Goal: Task Accomplishment & Management: Manage account settings

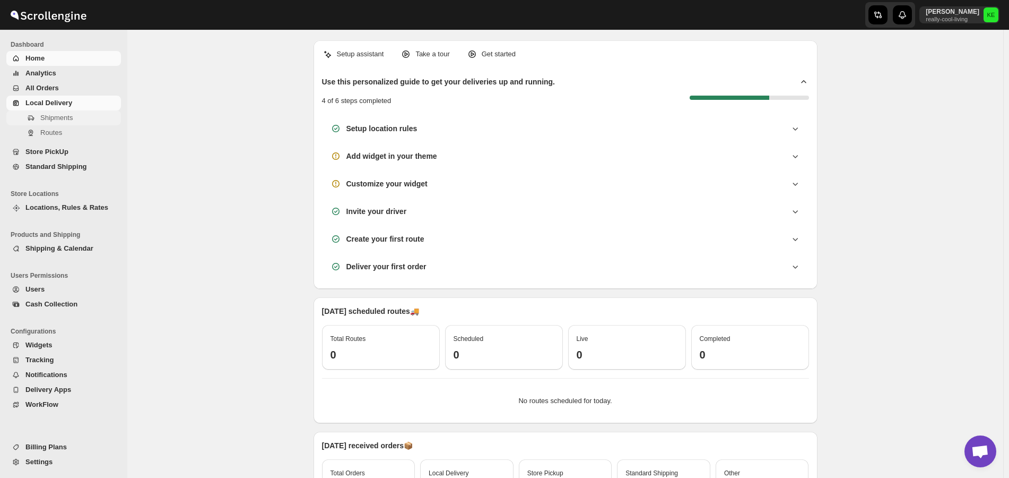
click at [54, 119] on span "Shipments" at bounding box center [56, 118] width 32 height 8
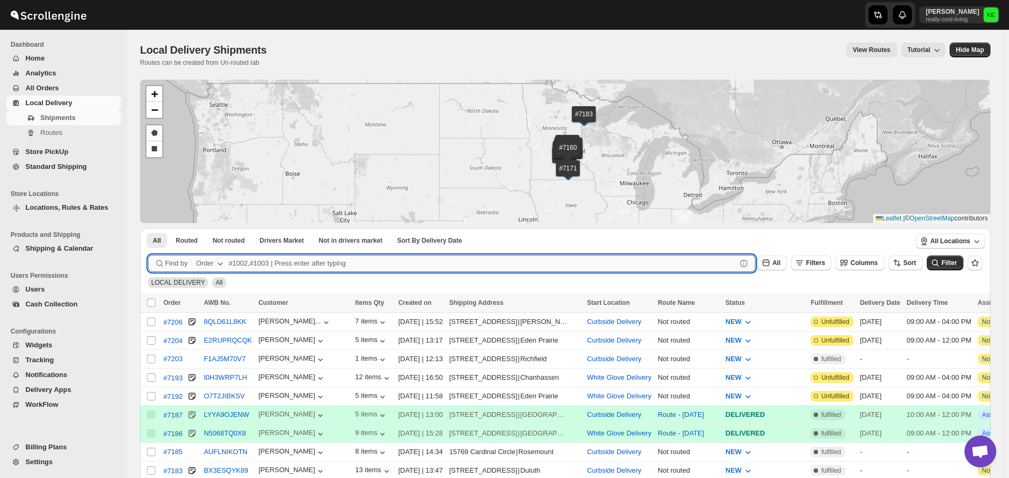
click at [313, 266] on input "text" at bounding box center [483, 263] width 508 height 17
type input "6804"
click at [148, 228] on button "Submit" at bounding box center [163, 233] width 30 height 11
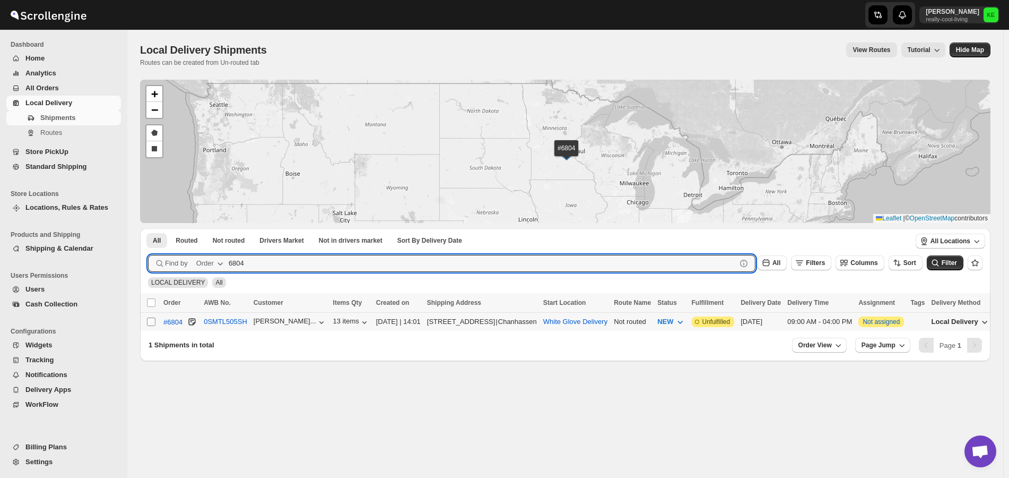
click at [152, 319] on input "Select shipment" at bounding box center [151, 321] width 8 height 8
checkbox input "true"
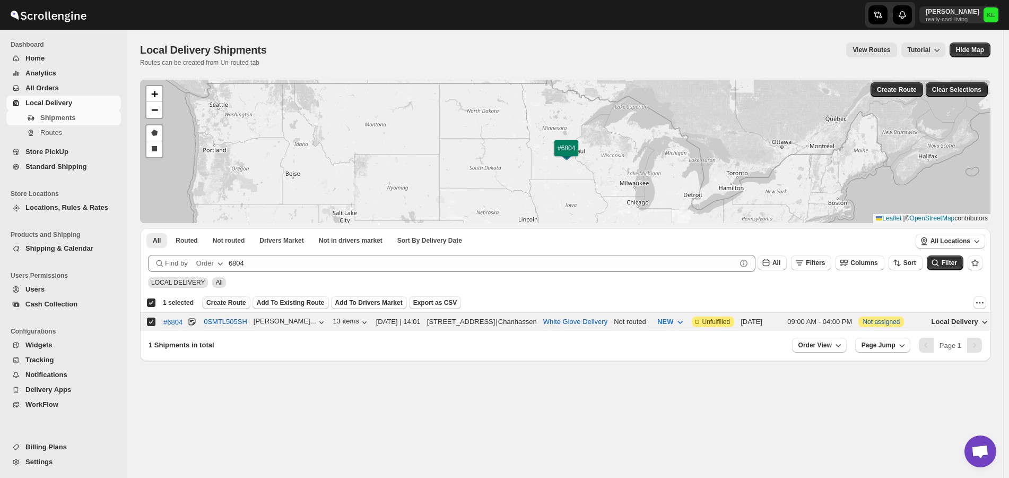
click at [216, 304] on span "Create Route" at bounding box center [226, 302] width 40 height 8
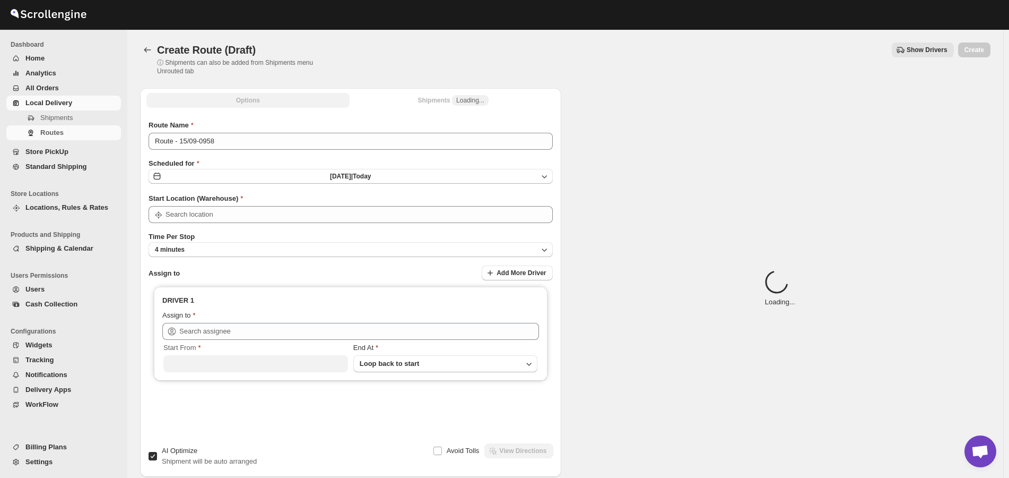
type input "White Glove Delivery"
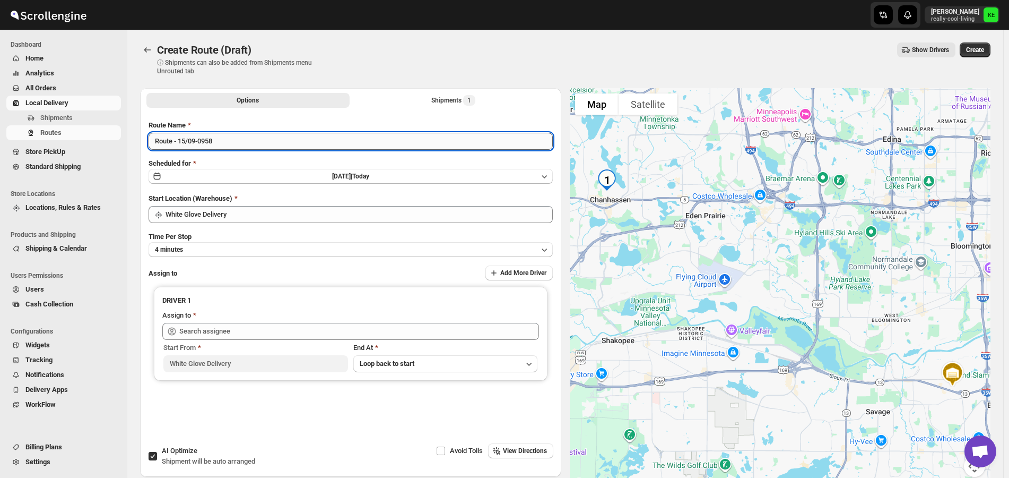
click at [250, 141] on input "Route - 15/09-0958" at bounding box center [351, 141] width 404 height 17
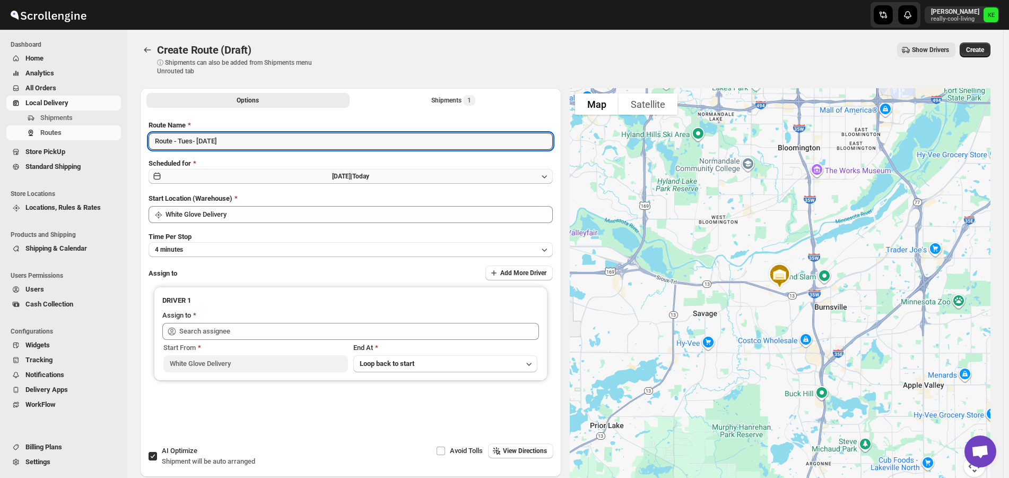
type input "Route - Tues- [DATE]"
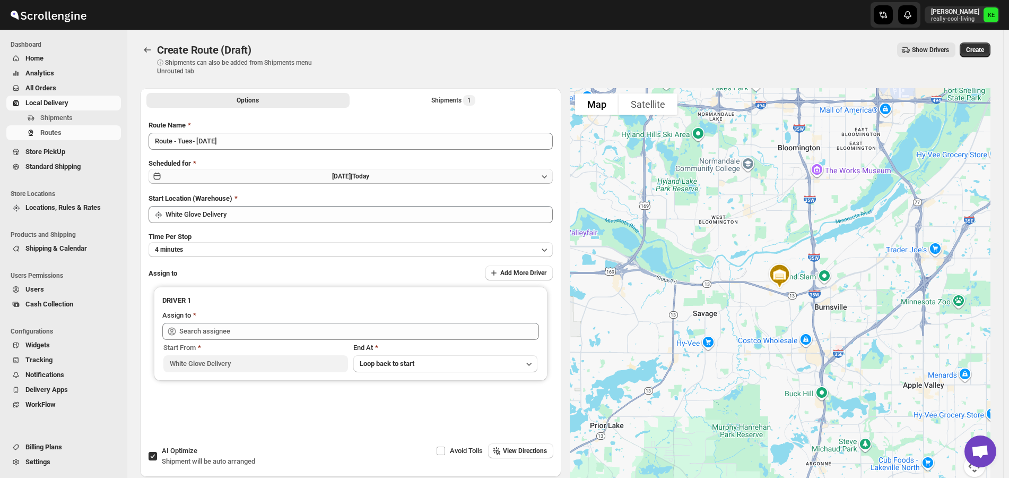
click at [547, 176] on icon "button" at bounding box center [544, 176] width 11 height 11
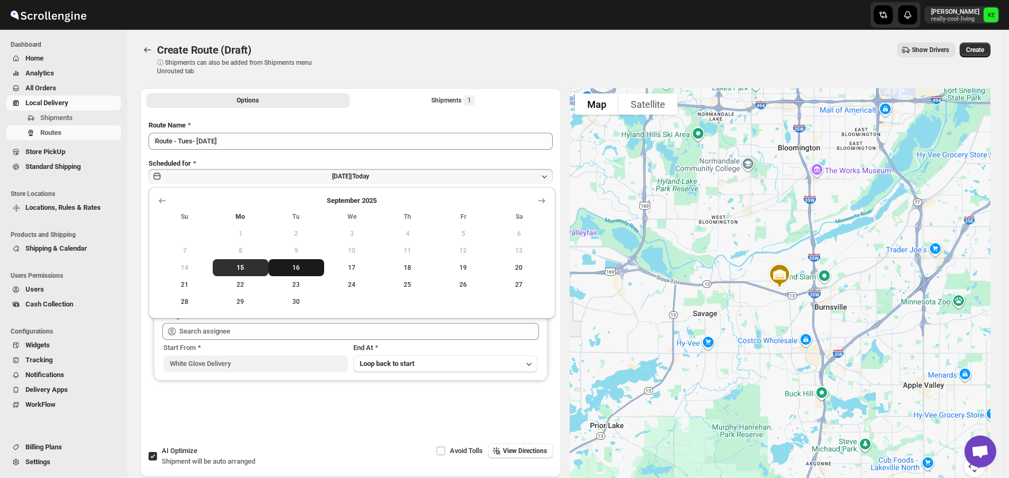
click at [299, 266] on span "16" at bounding box center [296, 267] width 47 height 8
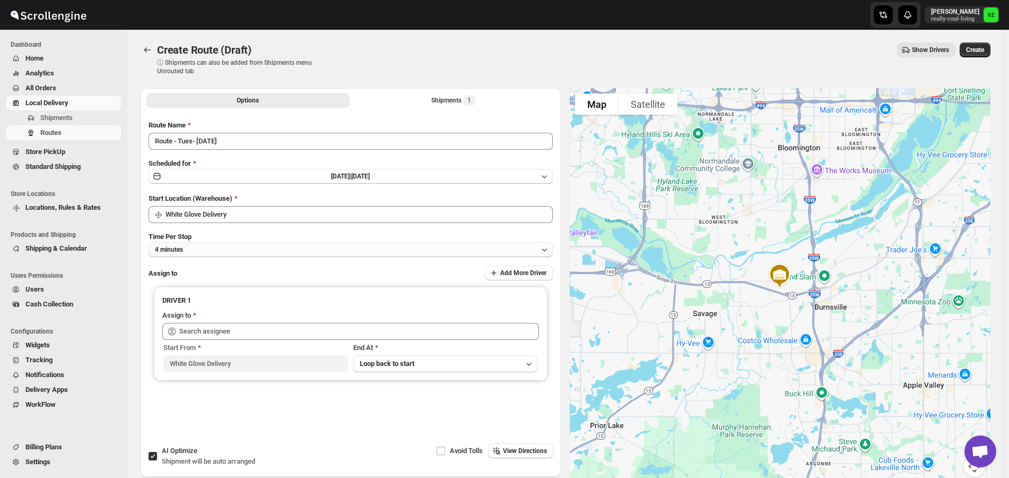
click at [549, 252] on icon "button" at bounding box center [544, 249] width 11 height 11
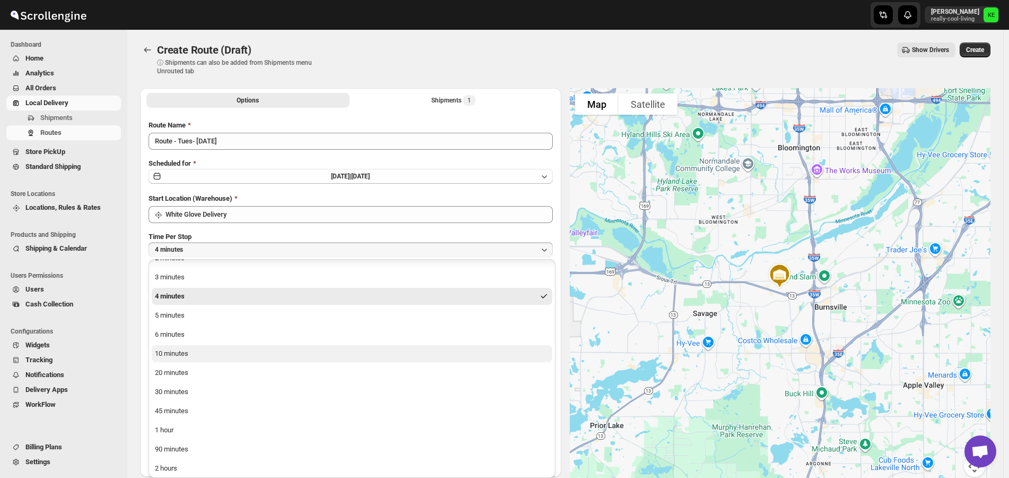
scroll to position [15, 0]
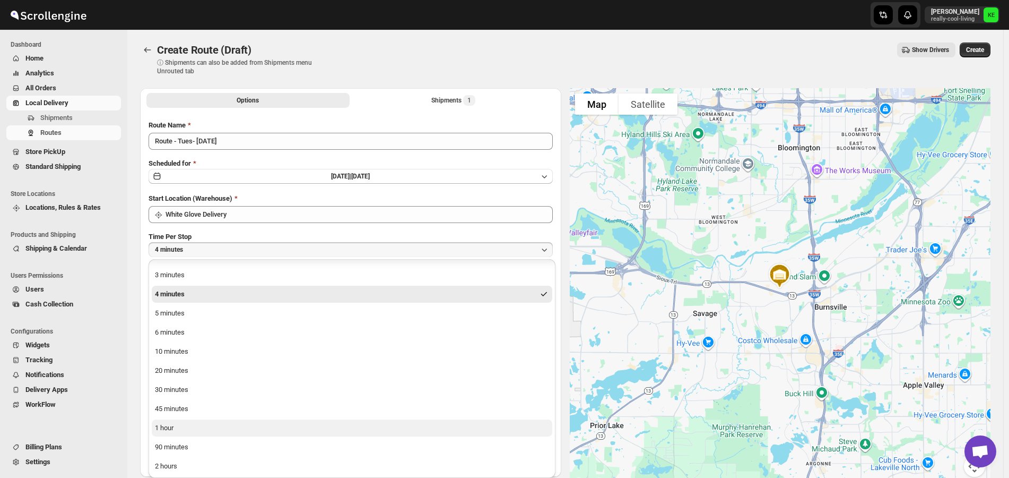
click at [184, 447] on div "90 minutes" at bounding box center [171, 446] width 33 height 11
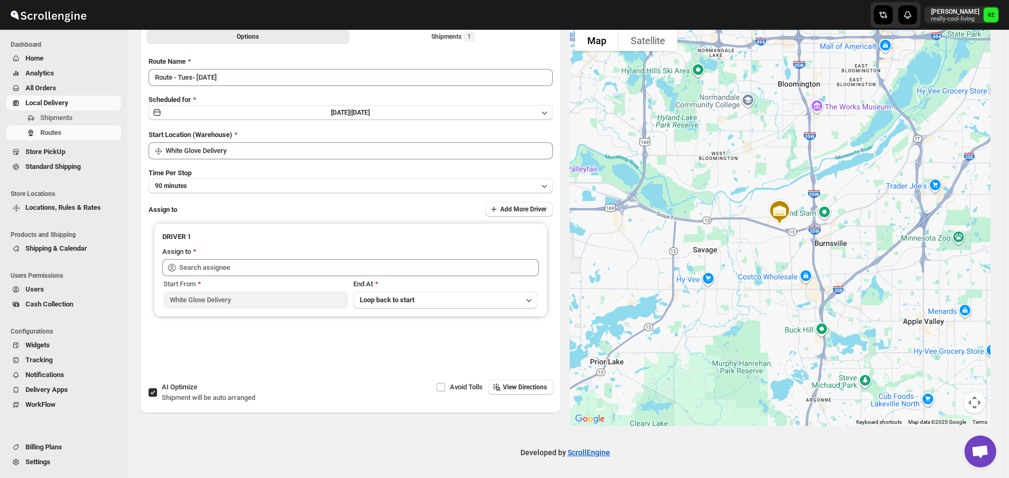
scroll to position [65, 0]
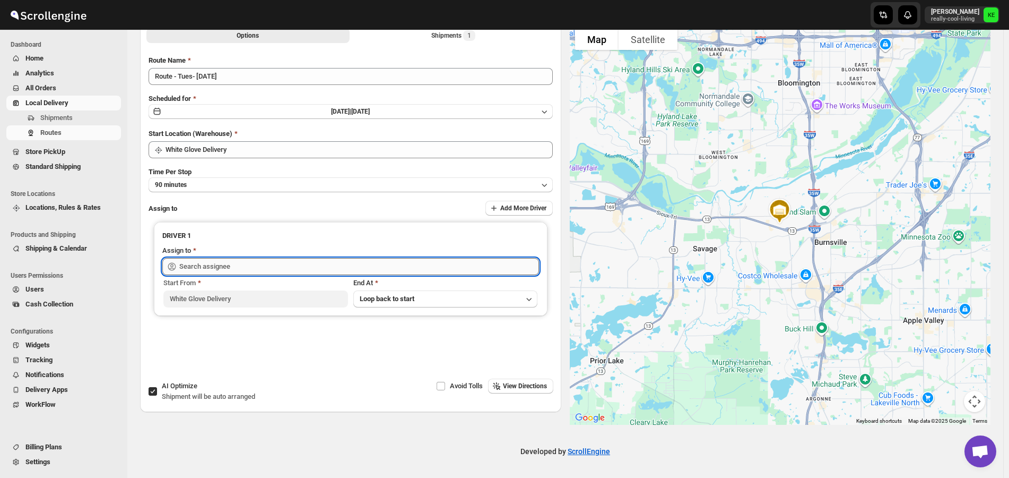
click at [346, 264] on input "text" at bounding box center [359, 266] width 360 height 17
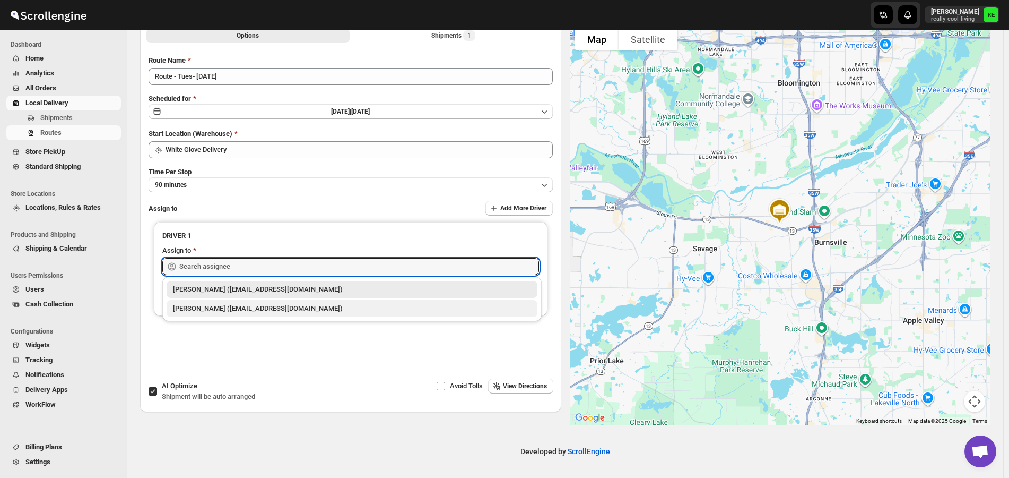
click at [274, 311] on div "[PERSON_NAME] ([EMAIL_ADDRESS][DOMAIN_NAME])" at bounding box center [352, 308] width 358 height 11
type input "[PERSON_NAME] ([EMAIL_ADDRESS][DOMAIN_NAME])"
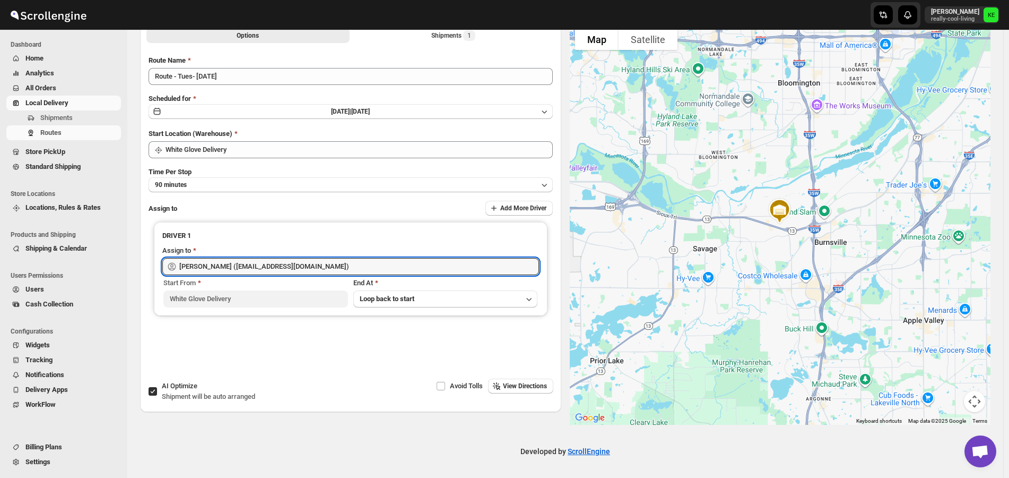
scroll to position [0, 0]
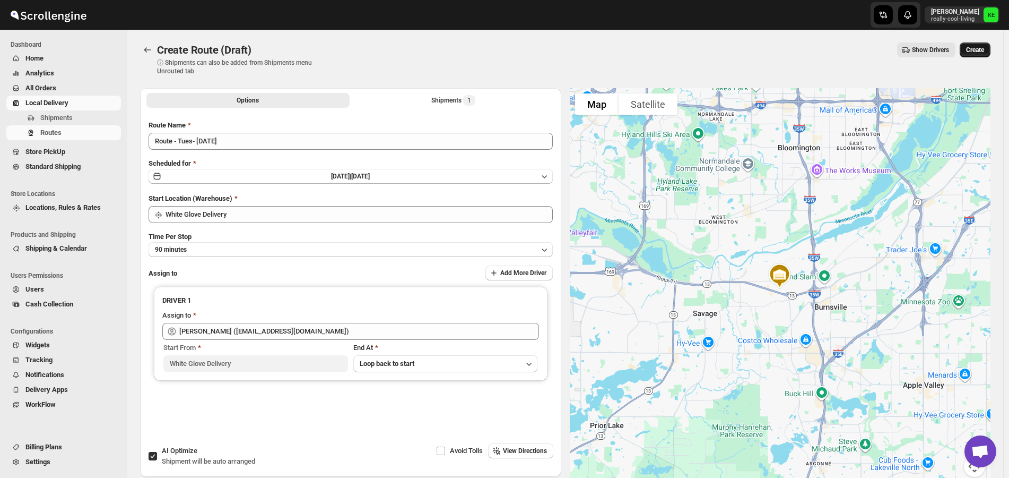
click at [980, 53] on span "Create" at bounding box center [975, 50] width 18 height 8
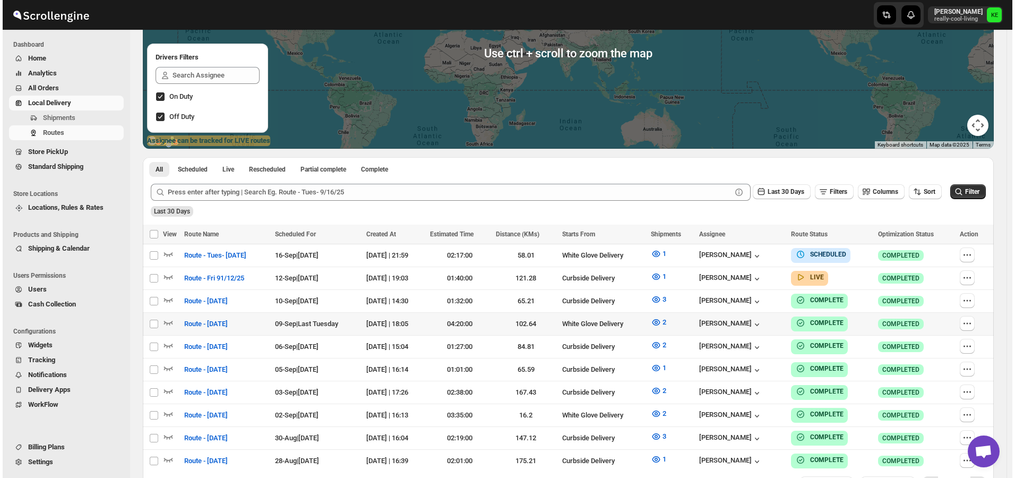
scroll to position [159, 0]
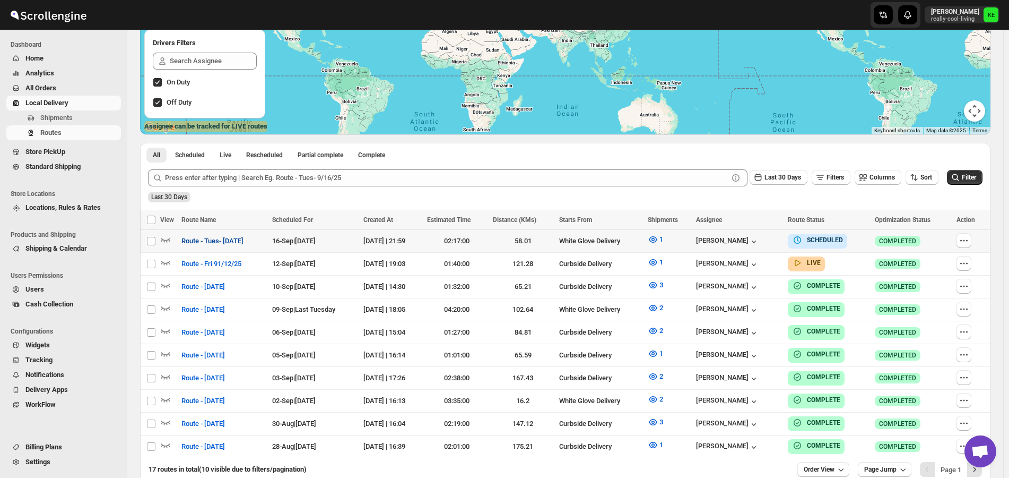
click at [216, 240] on span "Route - Tues- [DATE]" at bounding box center [212, 241] width 62 height 11
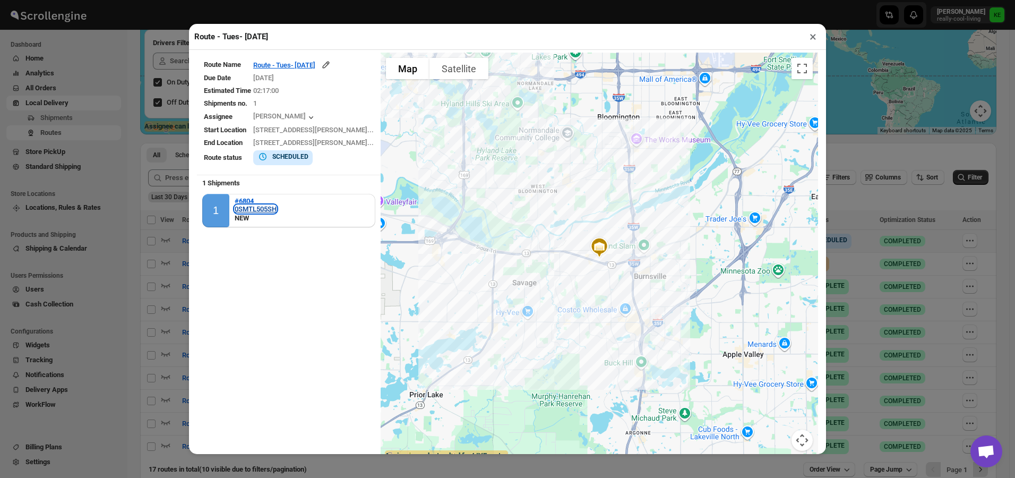
click at [248, 206] on div "0SMTL505SH" at bounding box center [256, 209] width 42 height 8
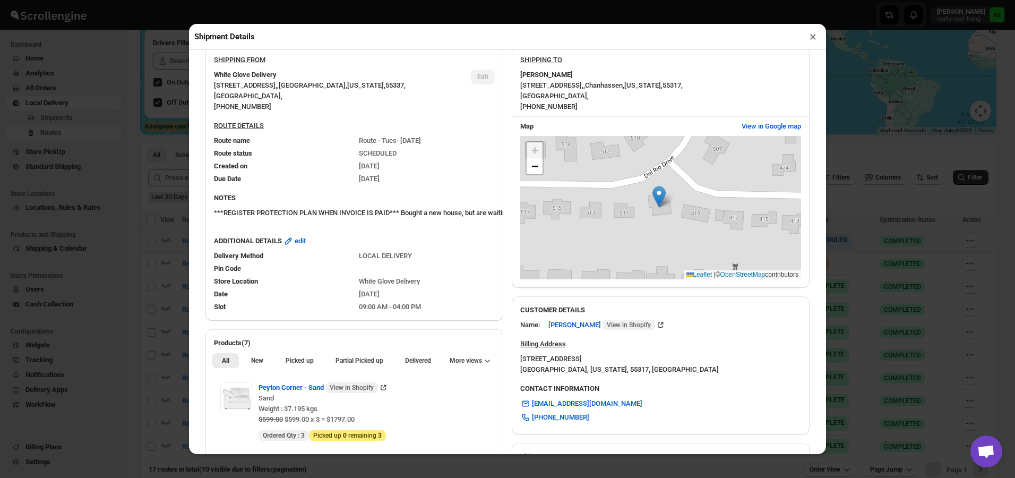
scroll to position [212, 0]
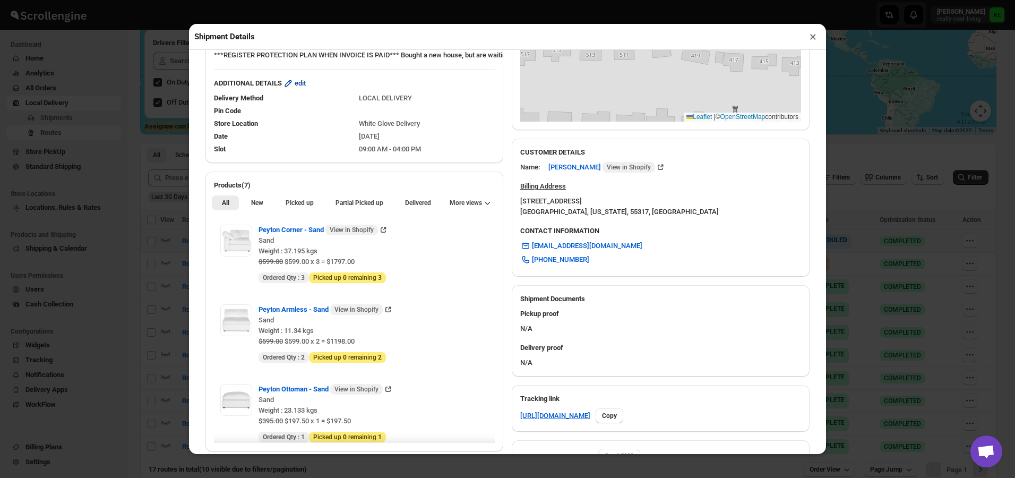
click at [304, 85] on span "edit" at bounding box center [299, 83] width 11 height 11
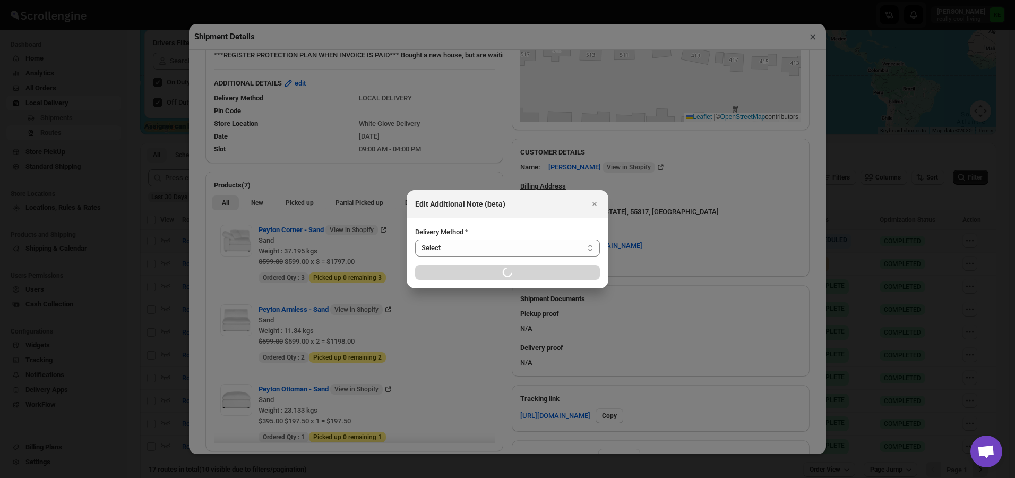
select select "LOCAL_DELIVERY"
select select "LOCATION_BASES"
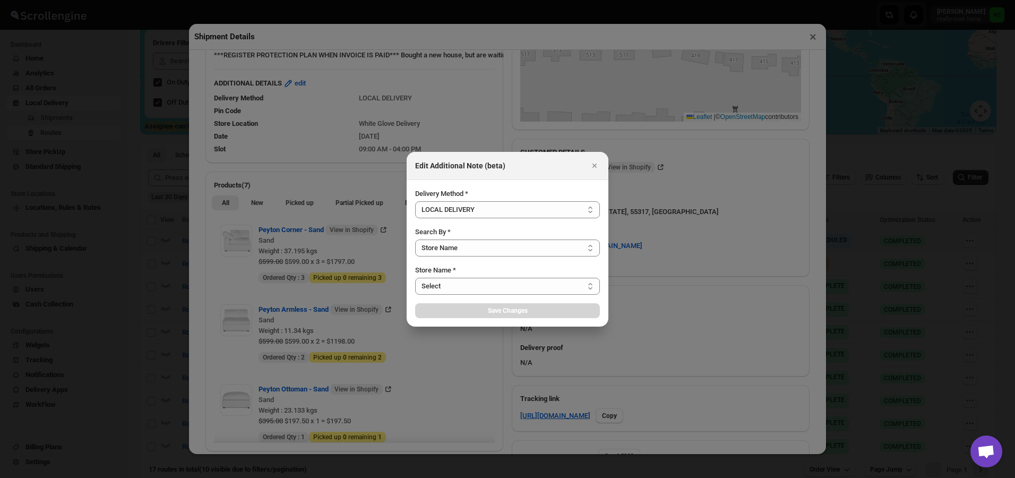
select select "656744df154a64d9bb065b6e"
select select "[DATE]"
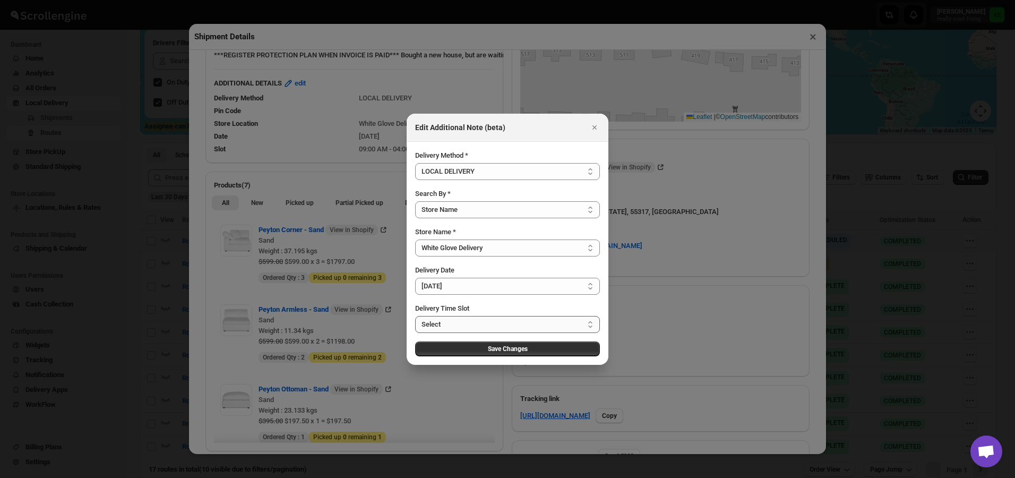
click at [594, 323] on select "Select 09:00 AM - 04:00 PM 09:00 AM - 12:00 PM 10:00 AM - 01:00 PM 11:00 AM - 0…" at bounding box center [507, 324] width 185 height 17
select select "67cf0f8b676fe980bfd59e0e"
click at [415, 316] on select "Select 09:00 AM - 04:00 PM 09:00 AM - 12:00 PM 10:00 AM - 01:00 PM 11:00 AM - 0…" at bounding box center [507, 324] width 185 height 17
click at [517, 348] on span "Save Changes" at bounding box center [508, 348] width 40 height 8
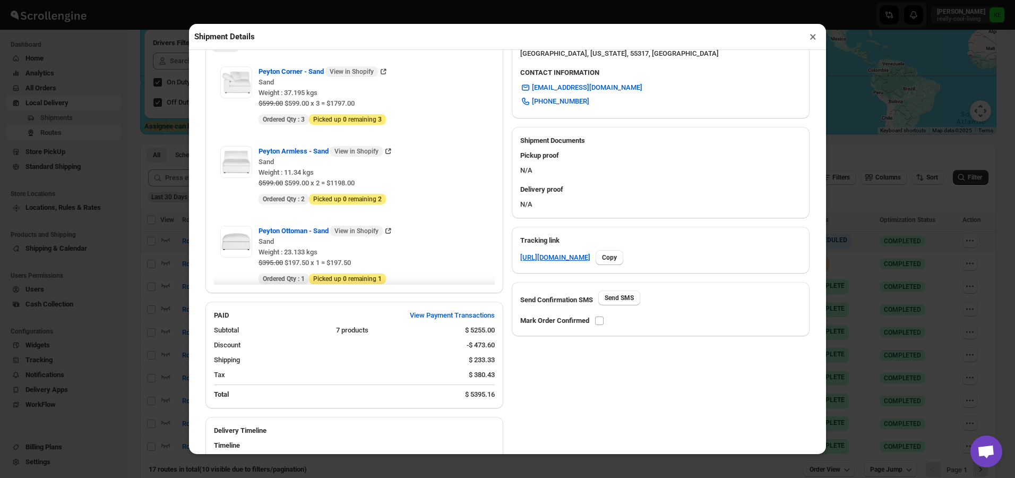
scroll to position [371, 0]
click at [602, 321] on input "checkbox" at bounding box center [599, 319] width 8 height 8
checkbox input "true"
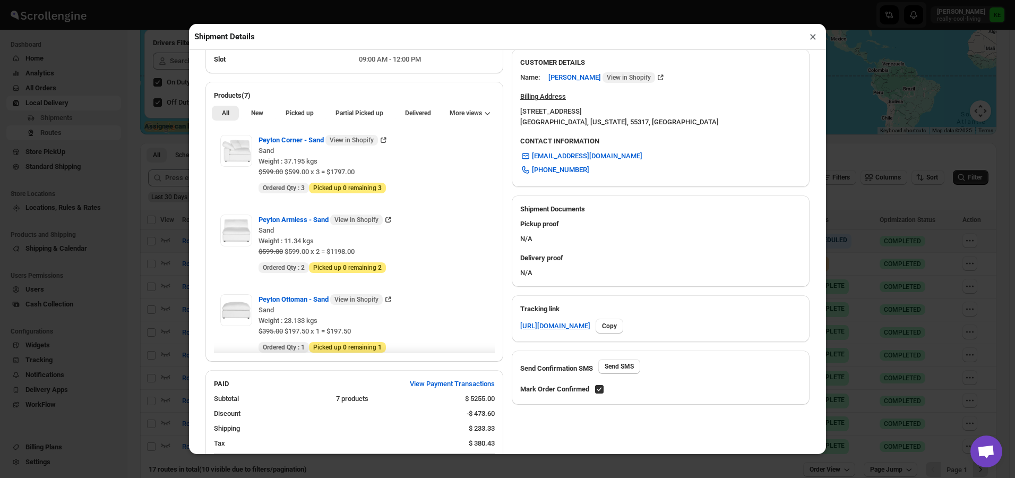
scroll to position [212, 0]
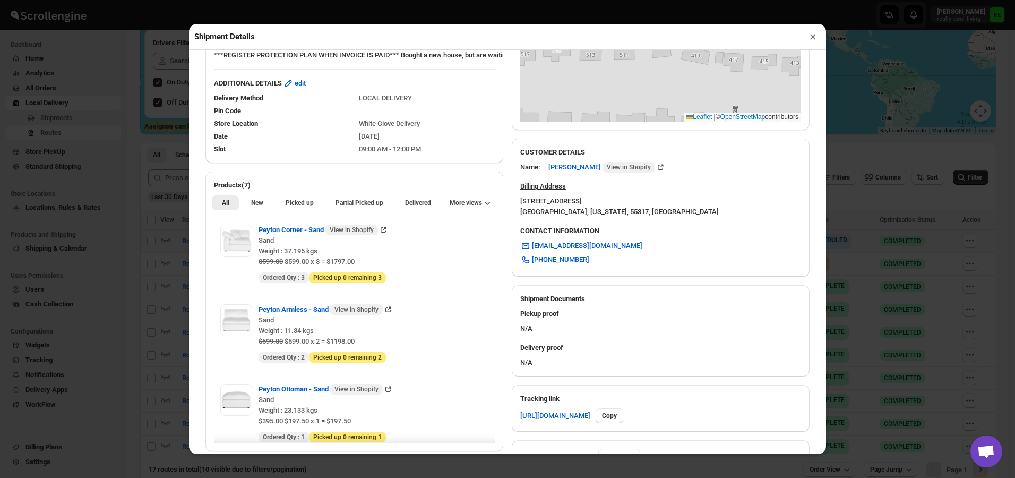
click at [810, 40] on button "×" at bounding box center [812, 36] width 15 height 15
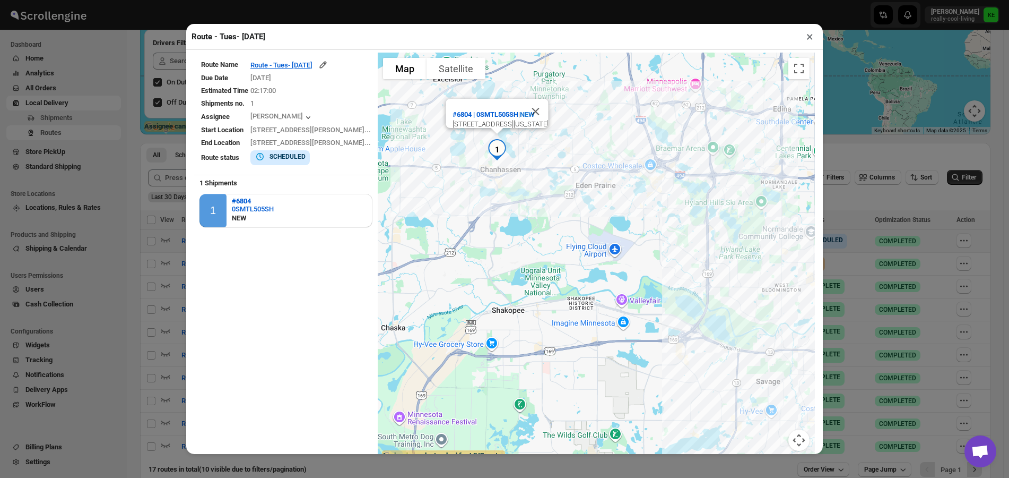
click at [809, 40] on button "×" at bounding box center [809, 36] width 15 height 15
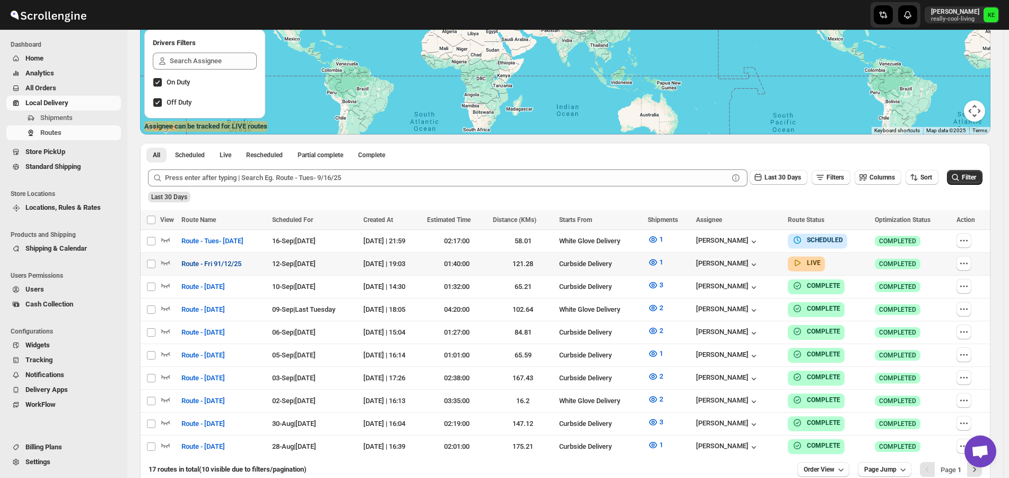
click at [218, 266] on span "Route - Fri 91/12/25" at bounding box center [211, 263] width 60 height 11
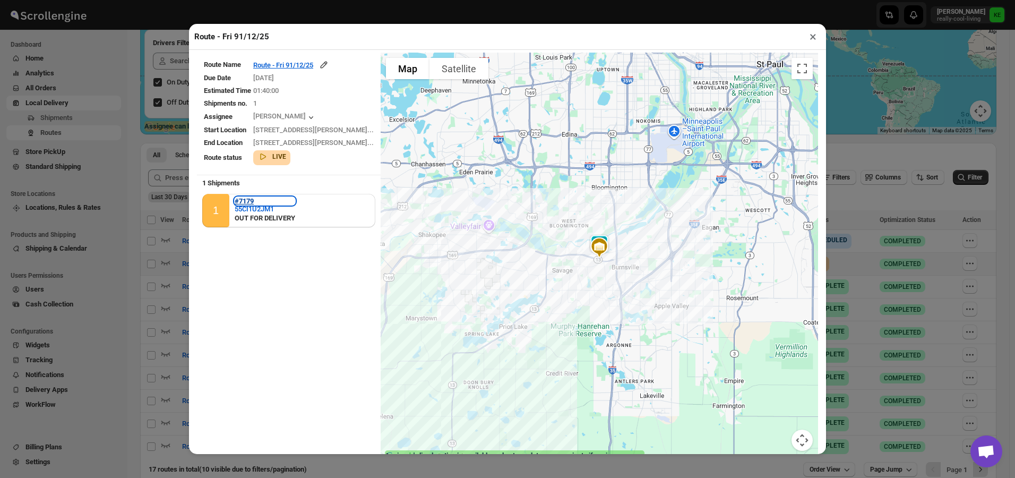
click at [246, 202] on b "#7179" at bounding box center [244, 201] width 19 height 8
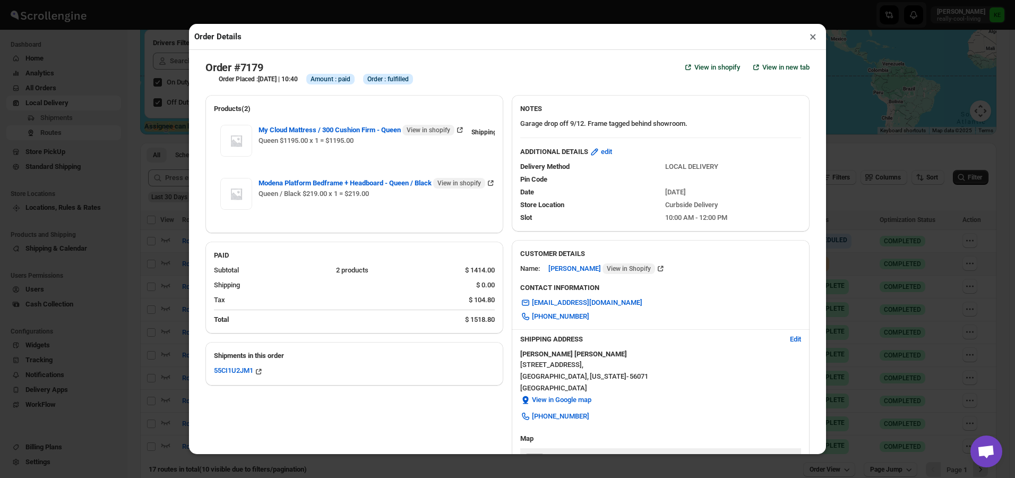
checkbox input "true"
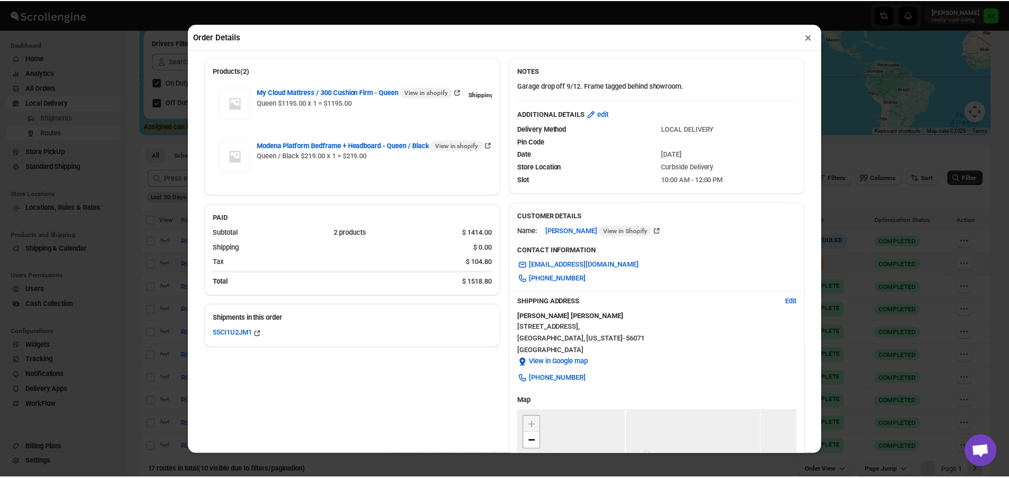
scroll to position [0, 0]
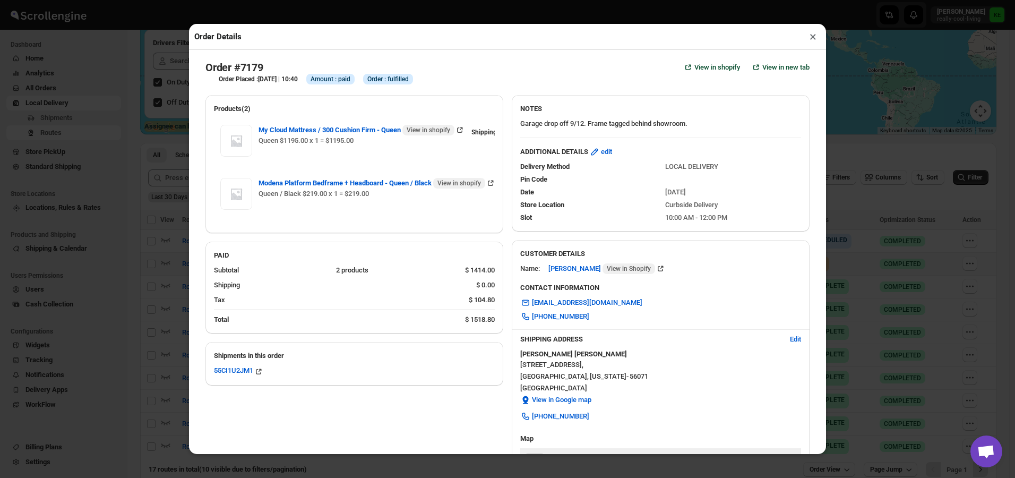
click at [811, 41] on button "×" at bounding box center [812, 36] width 15 height 15
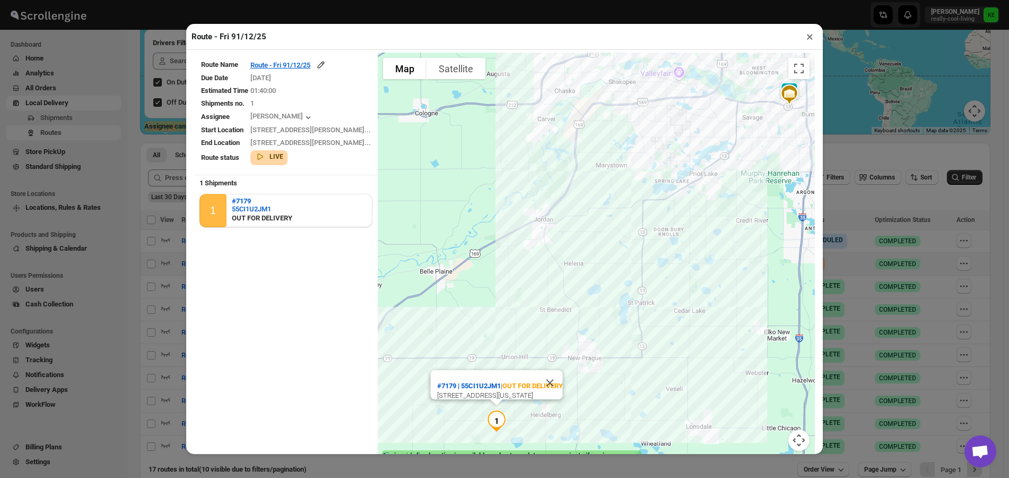
click at [805, 37] on button "×" at bounding box center [809, 36] width 15 height 15
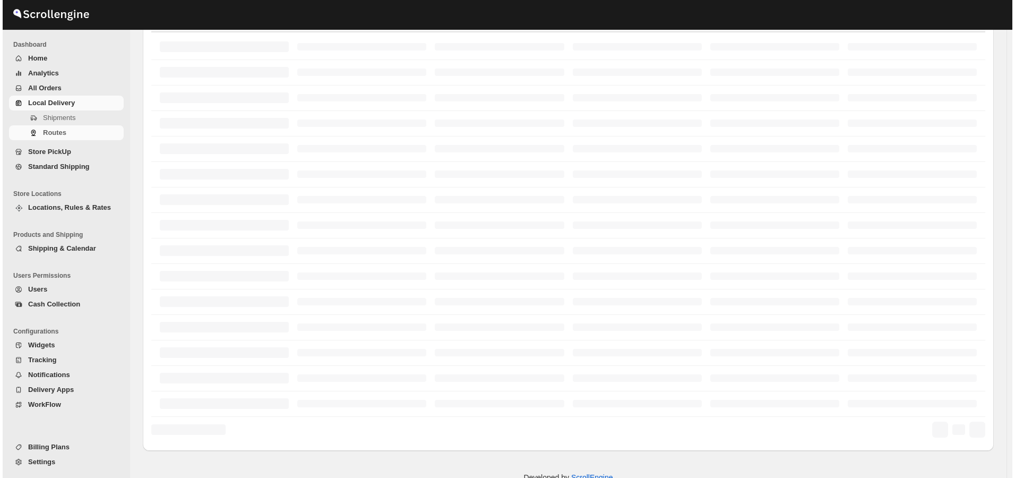
scroll to position [159, 0]
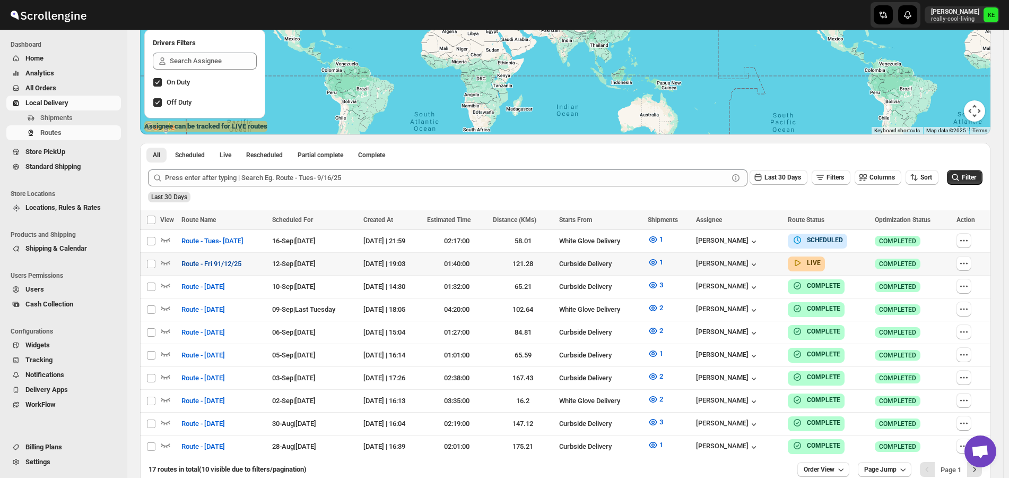
click at [224, 264] on span "Route - Fri 91/12/25" at bounding box center [211, 263] width 60 height 11
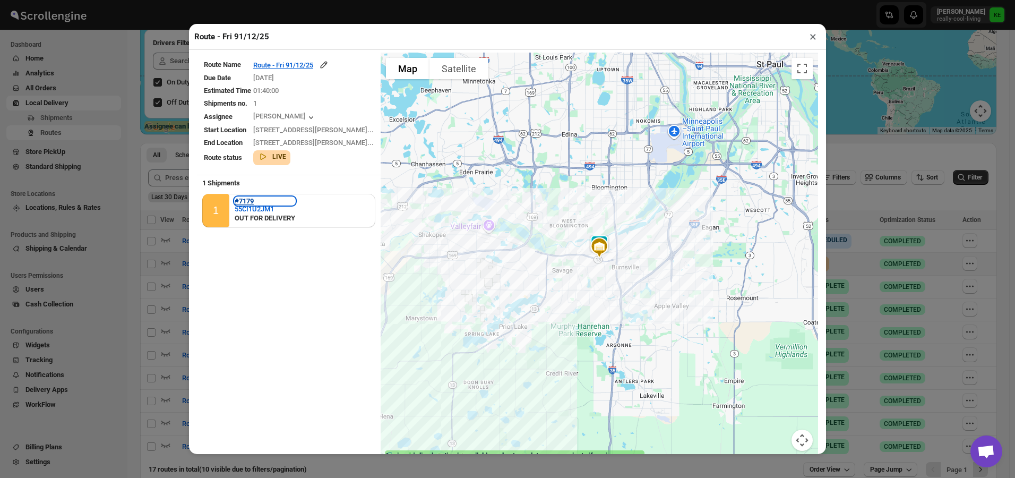
click at [243, 202] on b "#7179" at bounding box center [244, 201] width 19 height 8
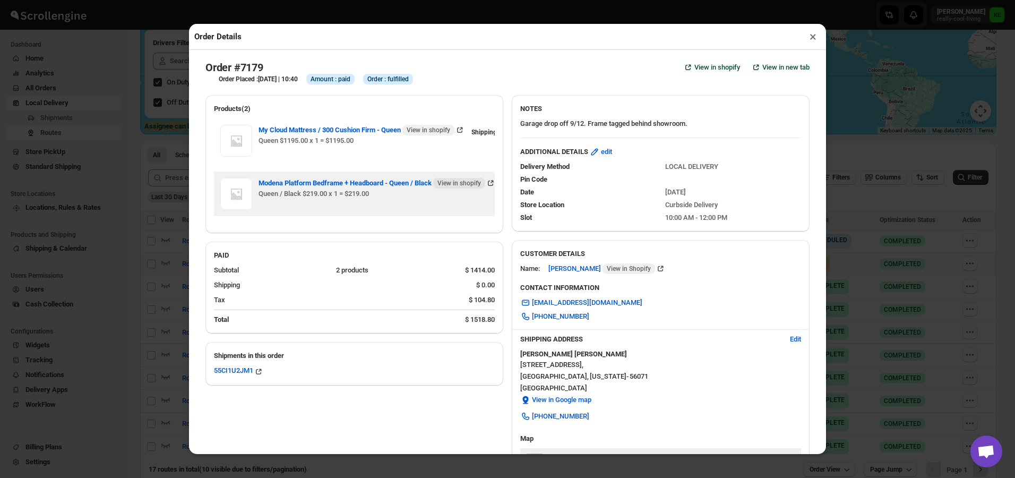
checkbox input "true"
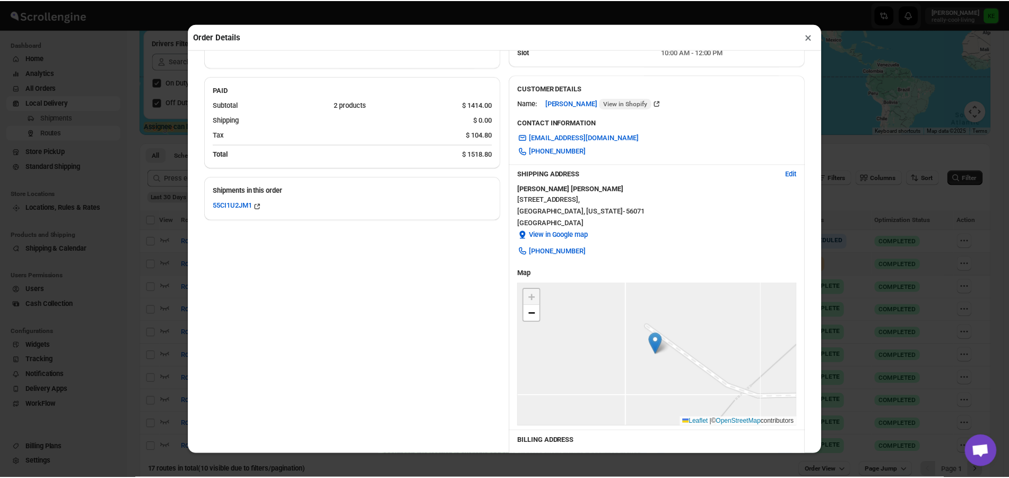
scroll to position [0, 0]
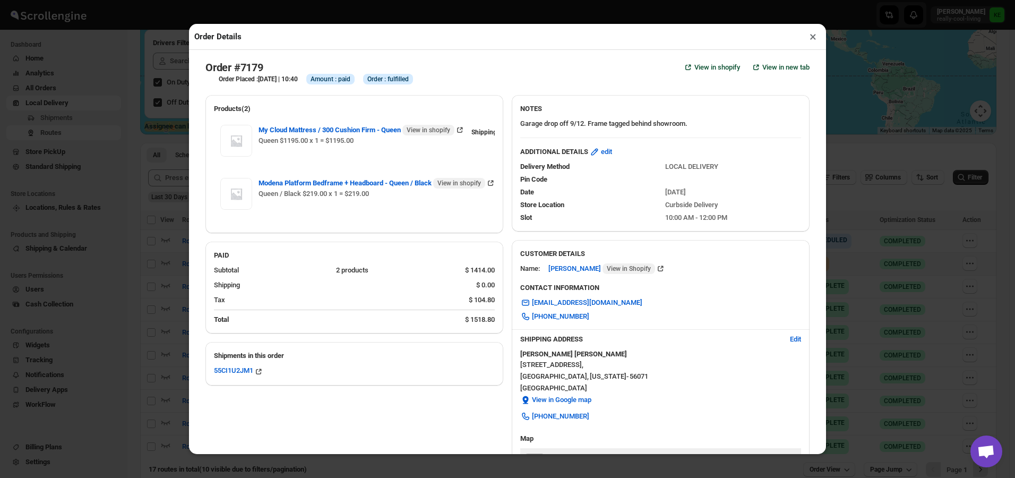
click at [409, 83] on span "Order : fulfilled" at bounding box center [387, 79] width 41 height 8
click at [810, 39] on button "×" at bounding box center [812, 36] width 15 height 15
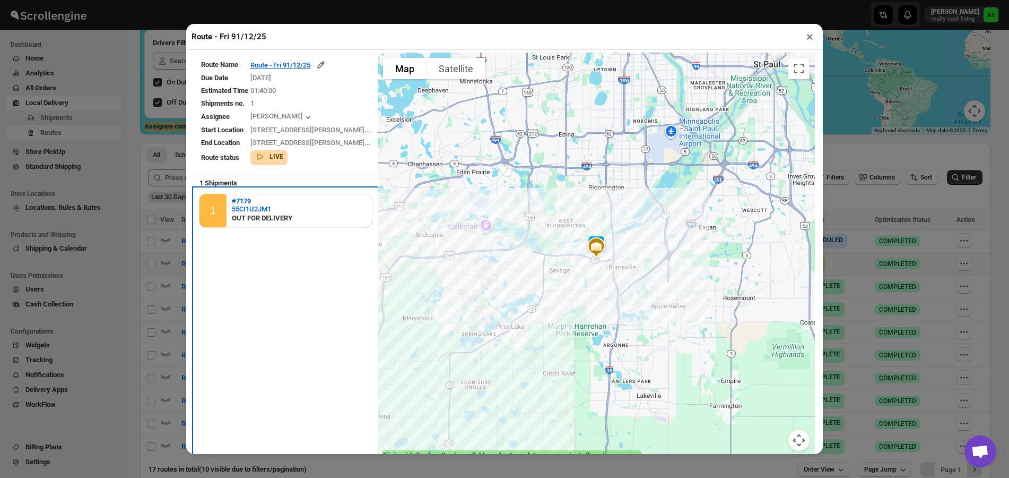
click at [218, 214] on div "1" at bounding box center [213, 210] width 27 height 33
click at [281, 160] on div "LIVE" at bounding box center [266, 154] width 33 height 15
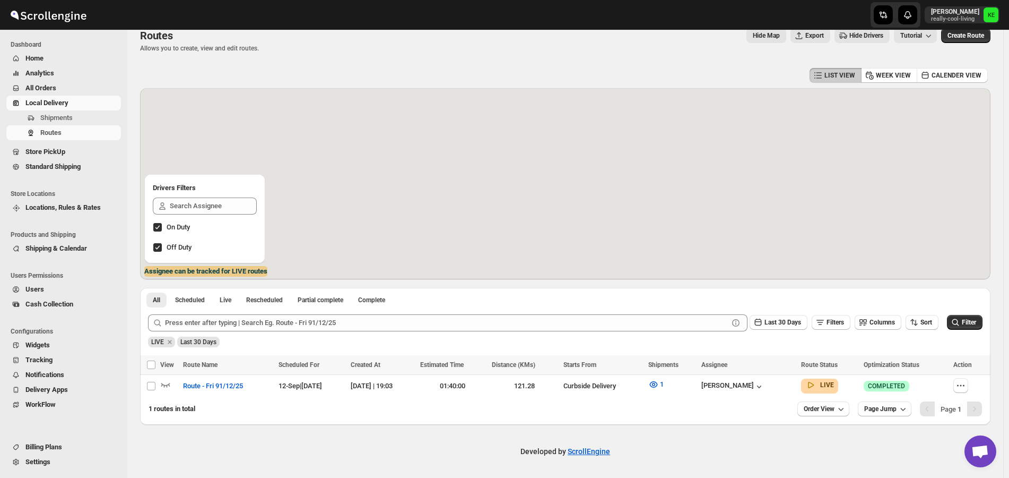
scroll to position [14, 0]
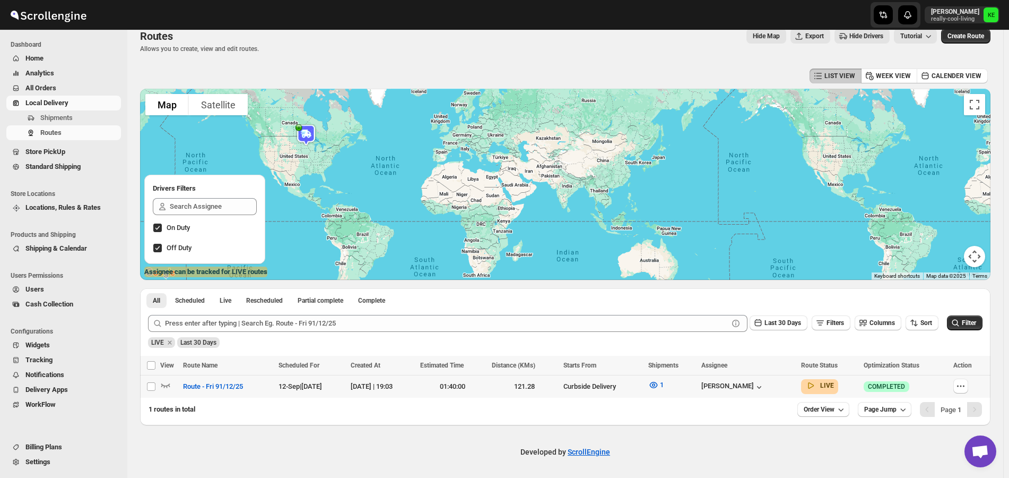
click at [892, 385] on span "COMPLETED" at bounding box center [886, 386] width 37 height 8
